Goal: Transaction & Acquisition: Purchase product/service

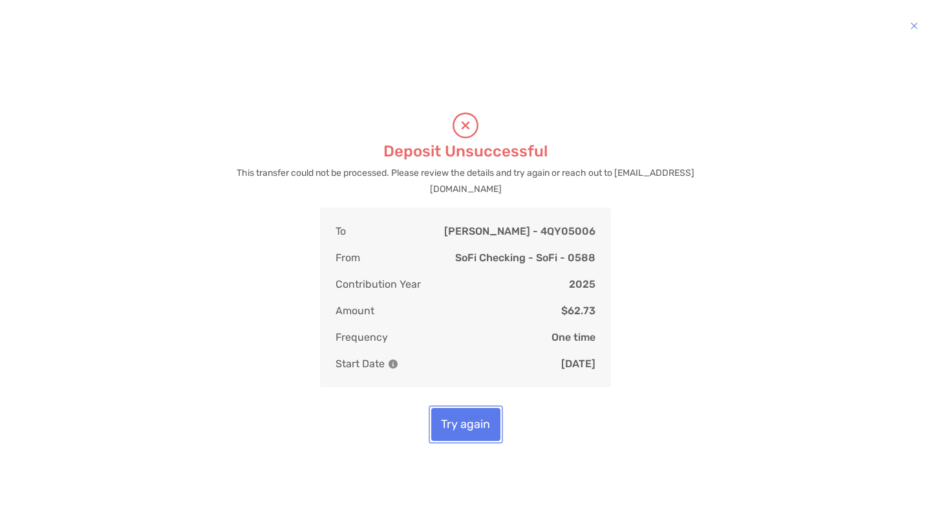
click at [485, 416] on button "Try again" at bounding box center [465, 424] width 69 height 33
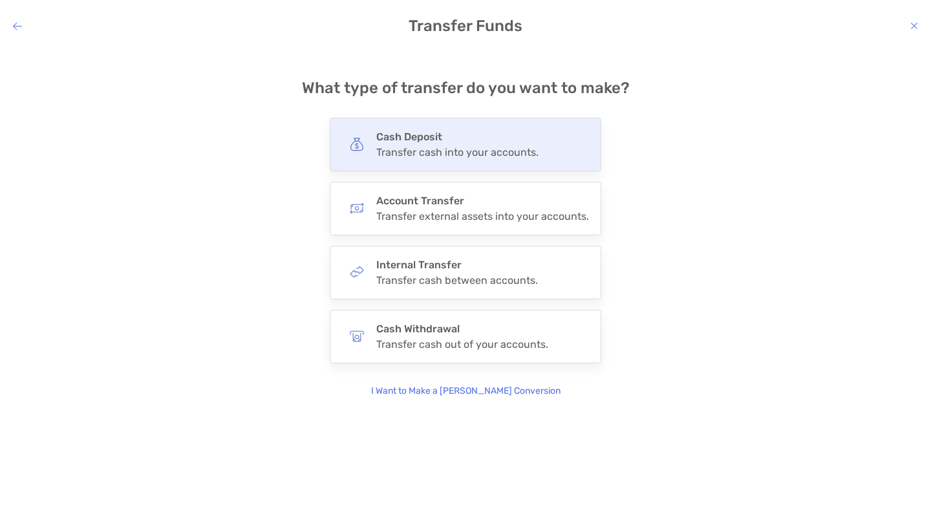
click at [434, 157] on div "Transfer cash into your accounts." at bounding box center [457, 152] width 162 height 12
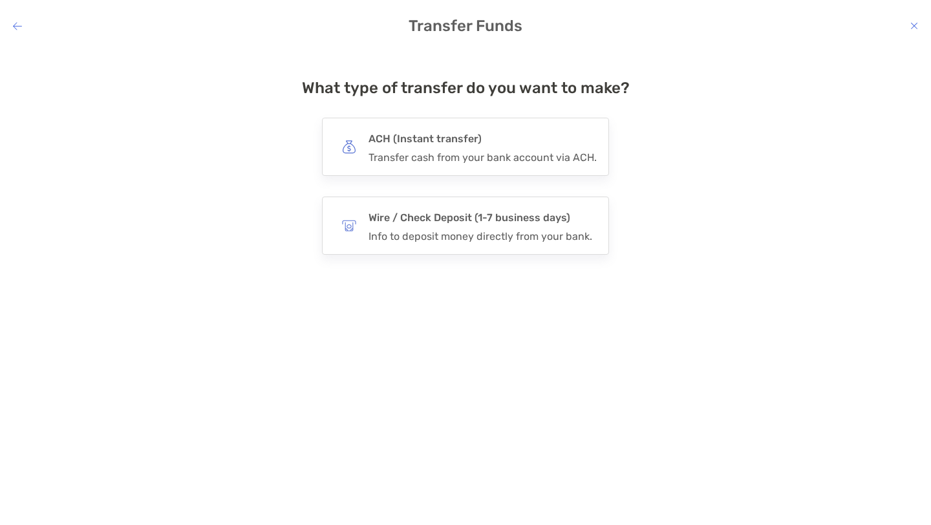
click at [434, 157] on div "Transfer cash from your bank account via ACH." at bounding box center [482, 157] width 228 height 12
click at [0, 0] on input "***" at bounding box center [0, 0] width 0 height 0
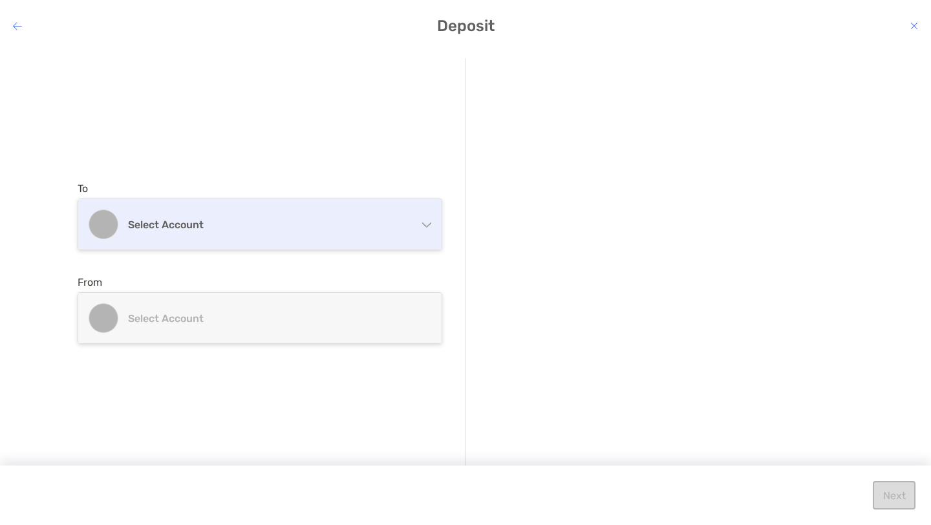
click at [335, 217] on div "Select account" at bounding box center [259, 224] width 363 height 50
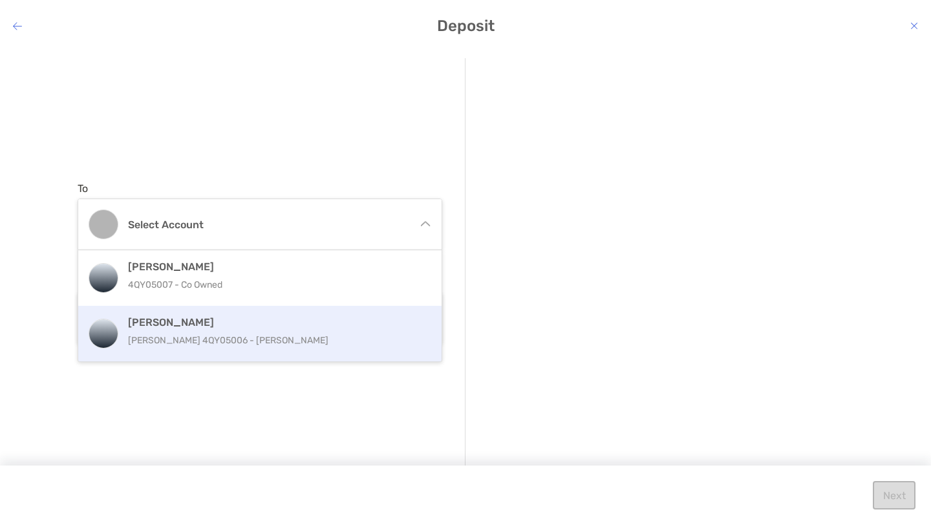
click at [253, 328] on h4 "[PERSON_NAME]" at bounding box center [274, 322] width 292 height 12
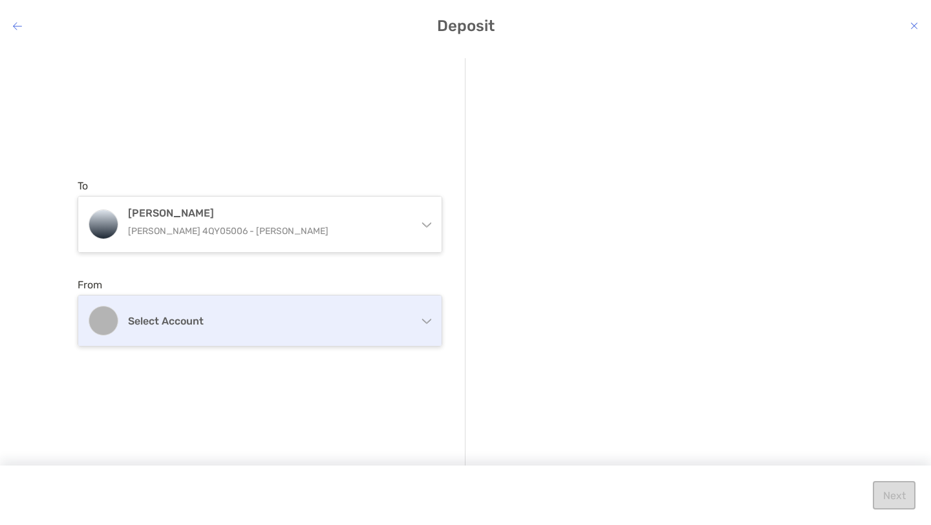
click at [206, 328] on div "Select account" at bounding box center [259, 320] width 363 height 50
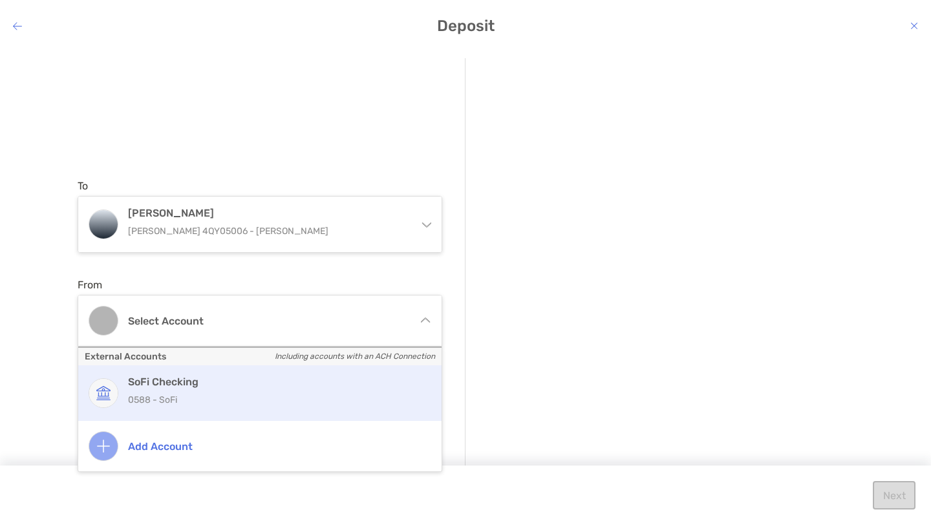
click at [191, 384] on h4 "SoFi Checking" at bounding box center [274, 382] width 292 height 12
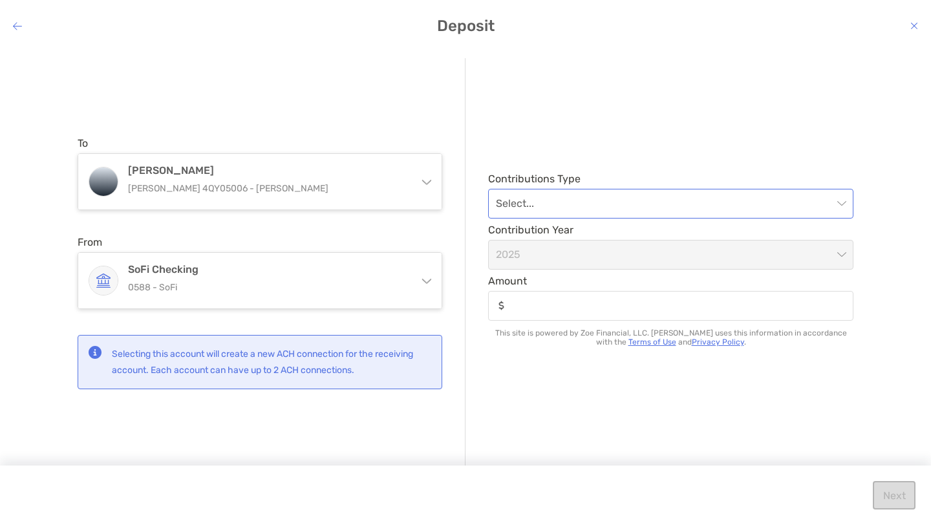
click at [699, 209] on input "modal" at bounding box center [664, 203] width 337 height 28
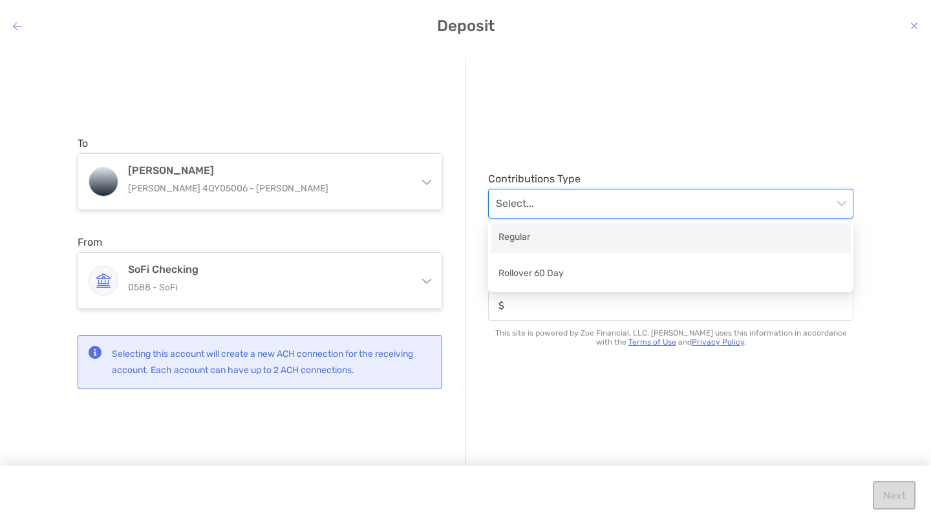
click at [662, 245] on div "Regular" at bounding box center [670, 238] width 345 height 16
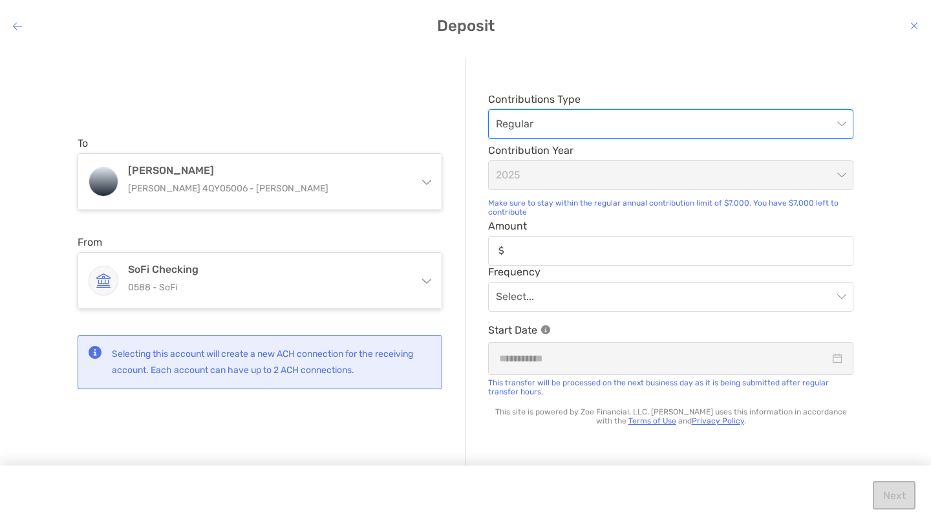
click at [582, 259] on div "modal" at bounding box center [670, 251] width 365 height 30
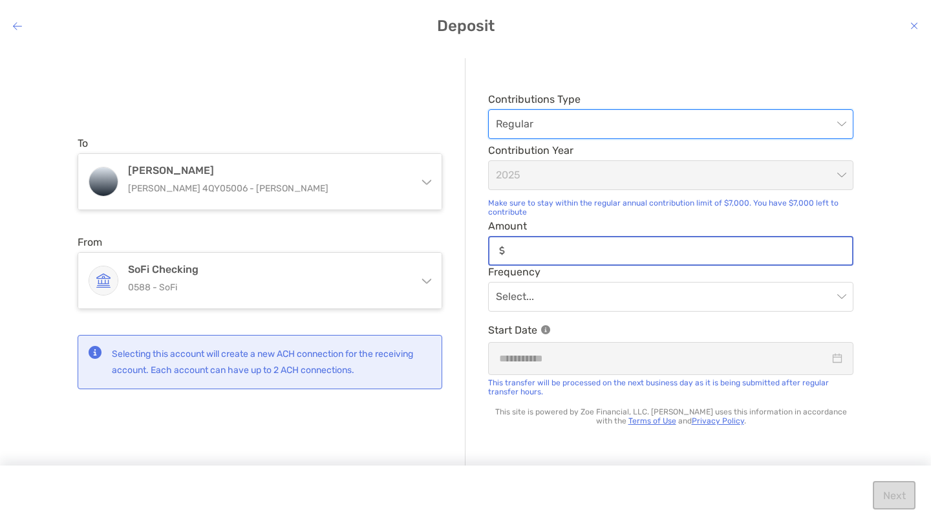
click at [582, 256] on input "Amount" at bounding box center [681, 250] width 342 height 11
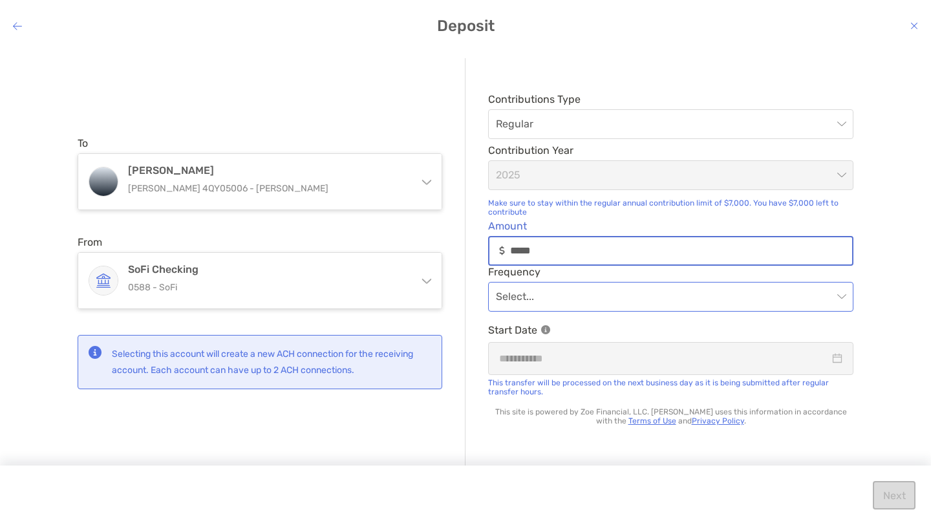
type input "*****"
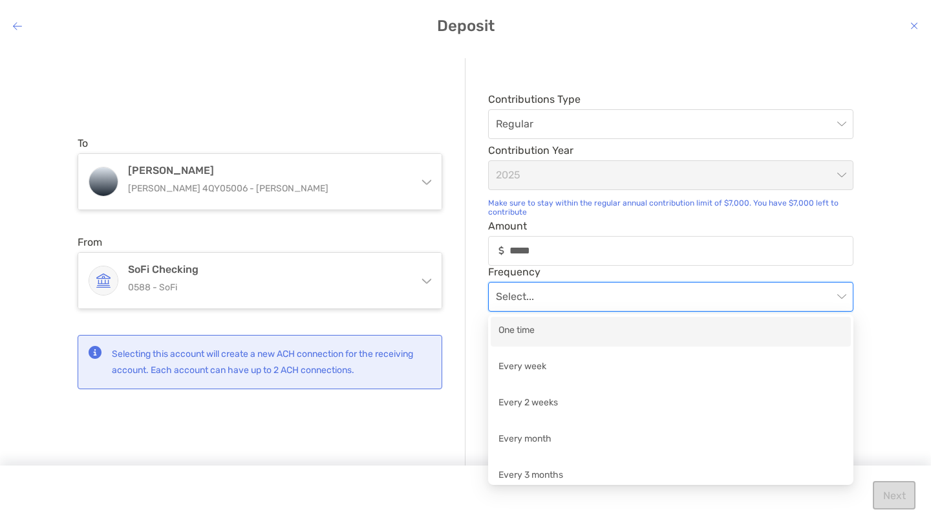
click at [690, 300] on input "modal" at bounding box center [664, 296] width 337 height 28
click at [667, 334] on div "One time" at bounding box center [670, 331] width 345 height 16
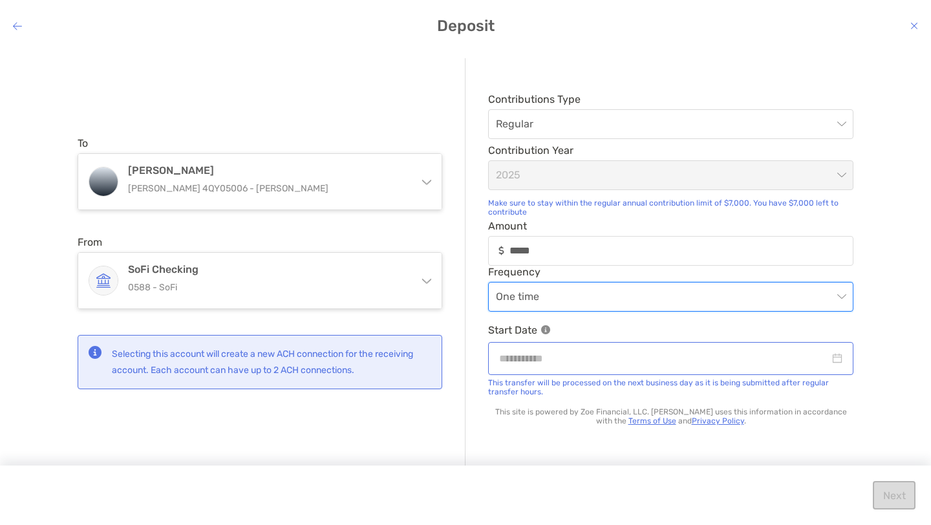
click at [646, 368] on div "modal" at bounding box center [670, 358] width 365 height 33
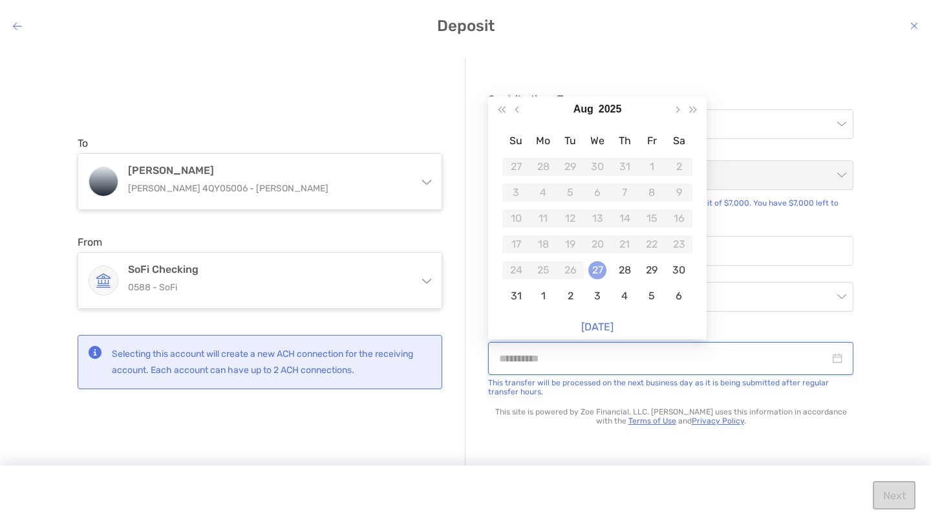
type input "**********"
click at [598, 272] on div "27" at bounding box center [597, 270] width 18 height 18
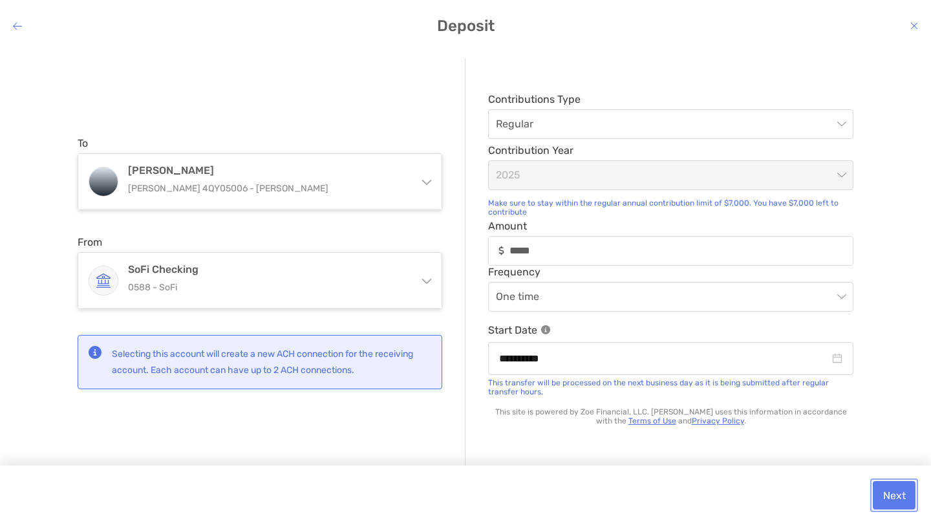
click at [898, 493] on button "Next" at bounding box center [894, 495] width 43 height 28
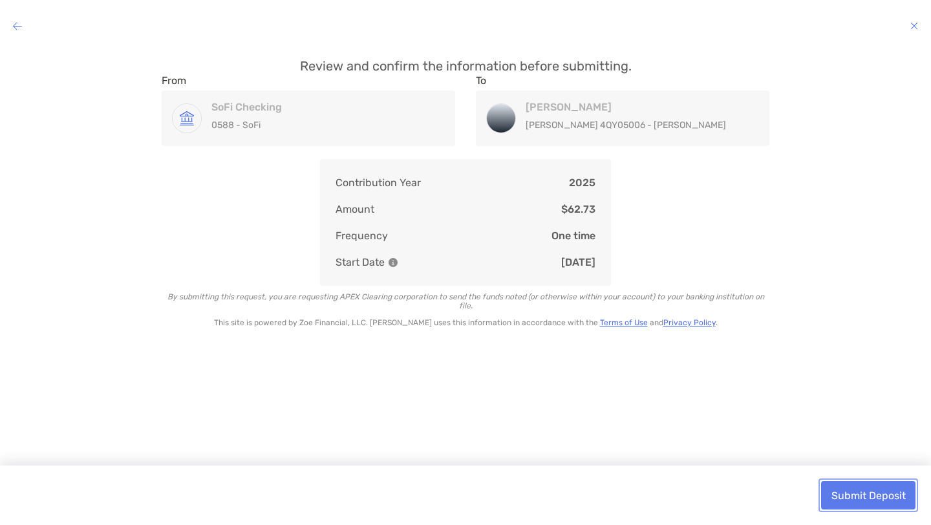
click at [898, 493] on button "Submit Deposit" at bounding box center [868, 495] width 94 height 28
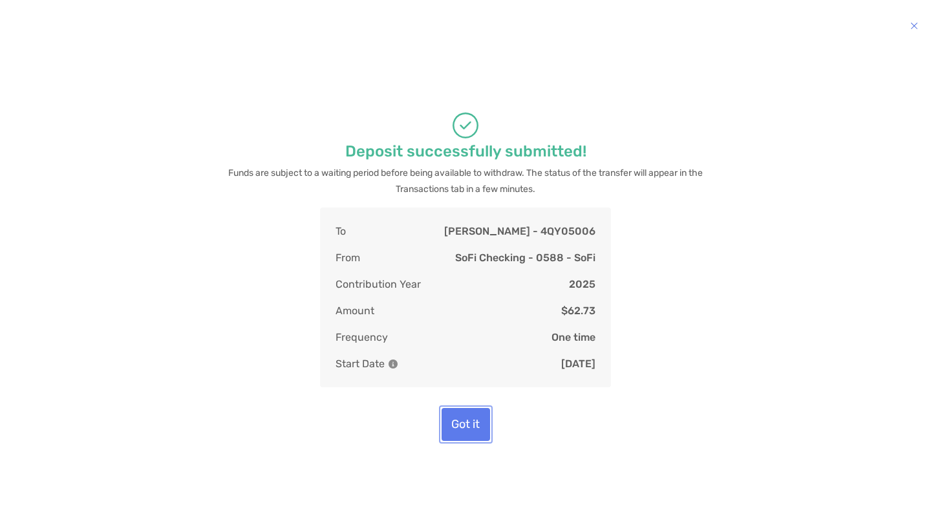
click at [474, 423] on button "Got it" at bounding box center [466, 424] width 48 height 33
click at [461, 417] on button "Got it" at bounding box center [466, 424] width 48 height 33
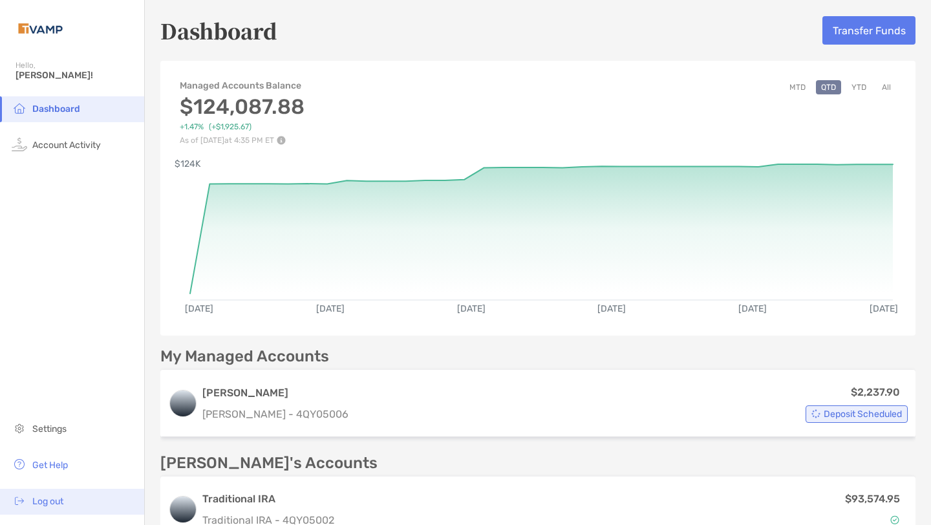
click at [55, 501] on span "Log out" at bounding box center [47, 501] width 31 height 11
